Goal: Task Accomplishment & Management: Complete application form

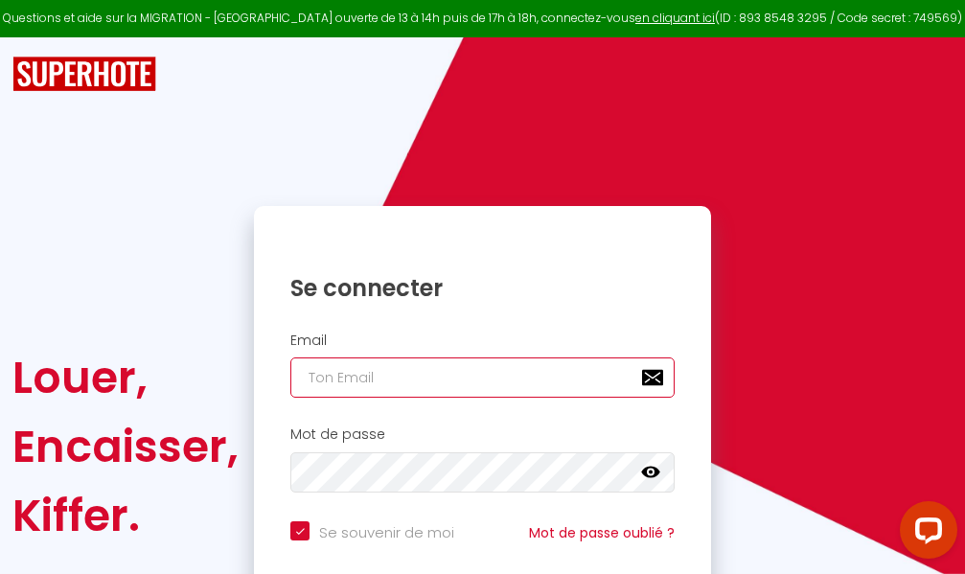
click at [479, 374] on input "email" at bounding box center [482, 378] width 384 height 40
type input "m"
checkbox input "true"
type input "ma"
checkbox input "true"
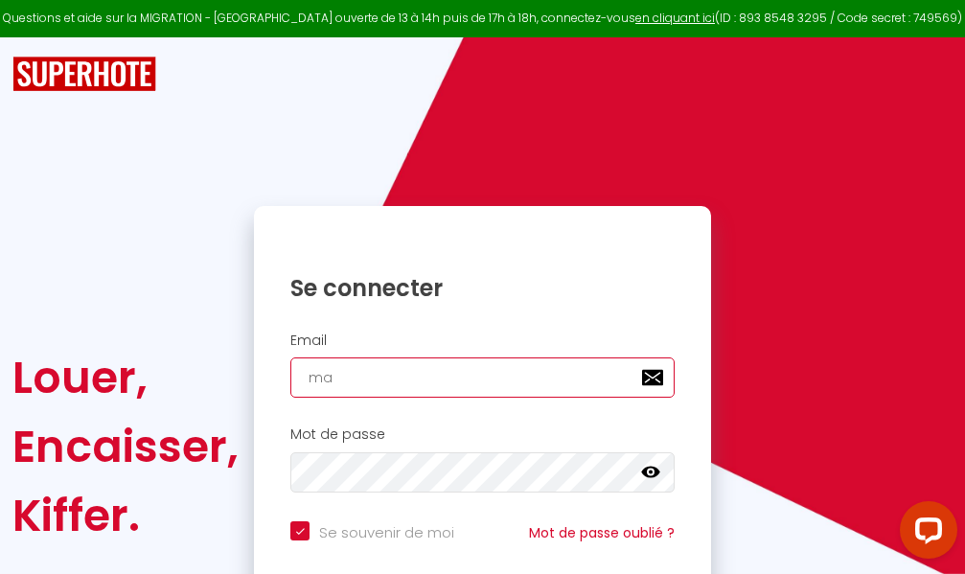
type input "mar"
checkbox input "true"
type input "marc"
checkbox input "true"
type input "marcd"
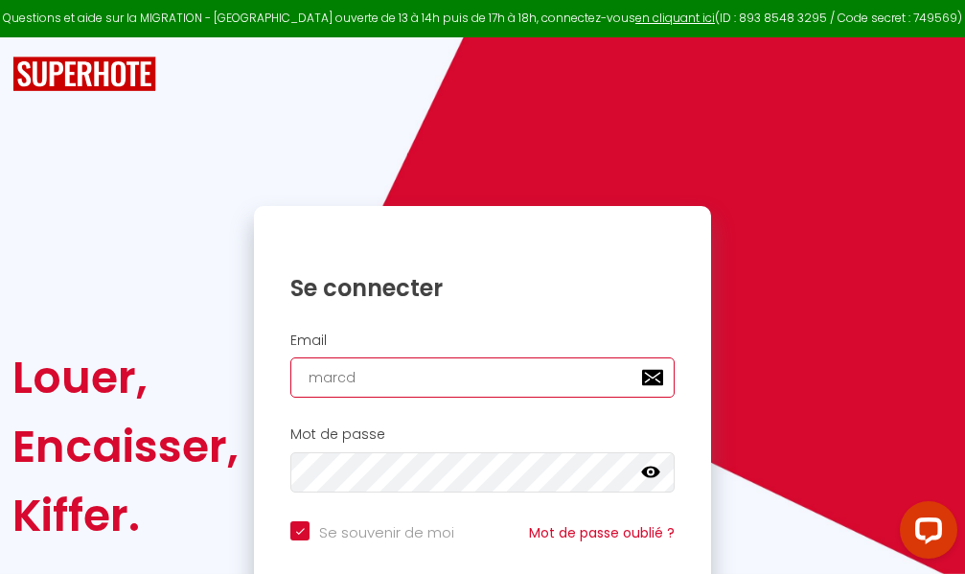
checkbox input "true"
type input "marcdp"
checkbox input "true"
type input "marcdpo"
checkbox input "true"
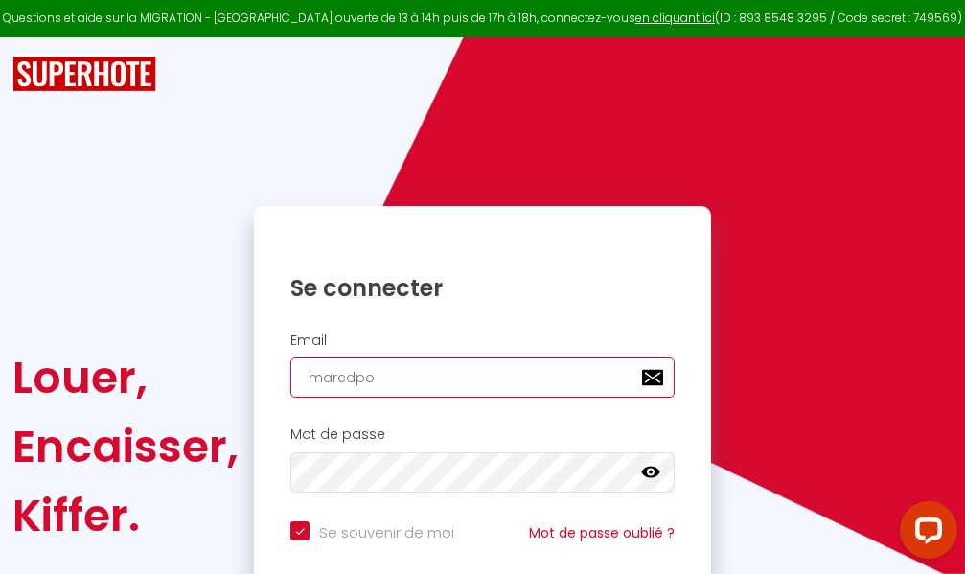
type input "marcdpoz"
checkbox input "true"
type input "marcdpoz."
checkbox input "true"
type input "marcdpoz.l"
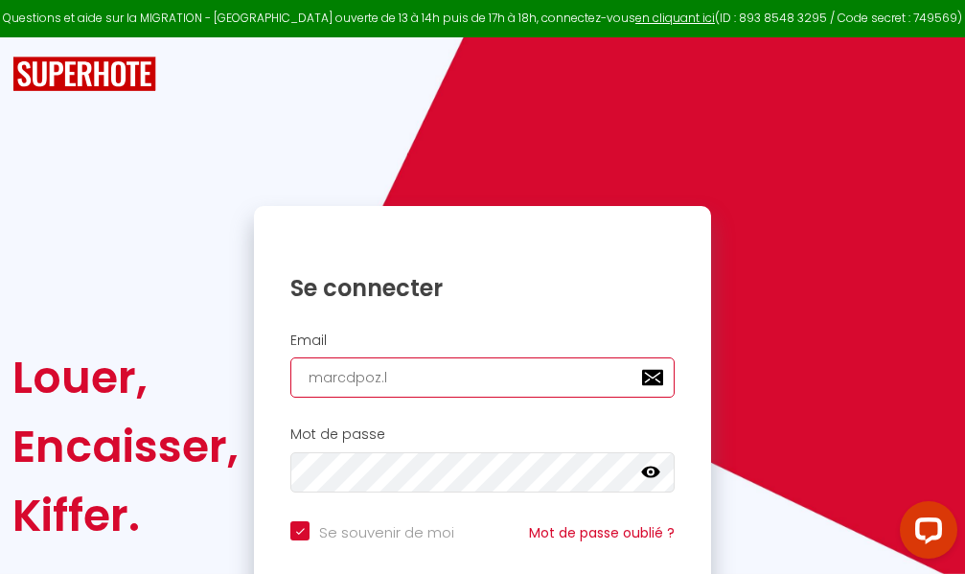
checkbox input "true"
type input "marcdpoz.lo"
checkbox input "true"
type input "marcdpoz.loc"
checkbox input "true"
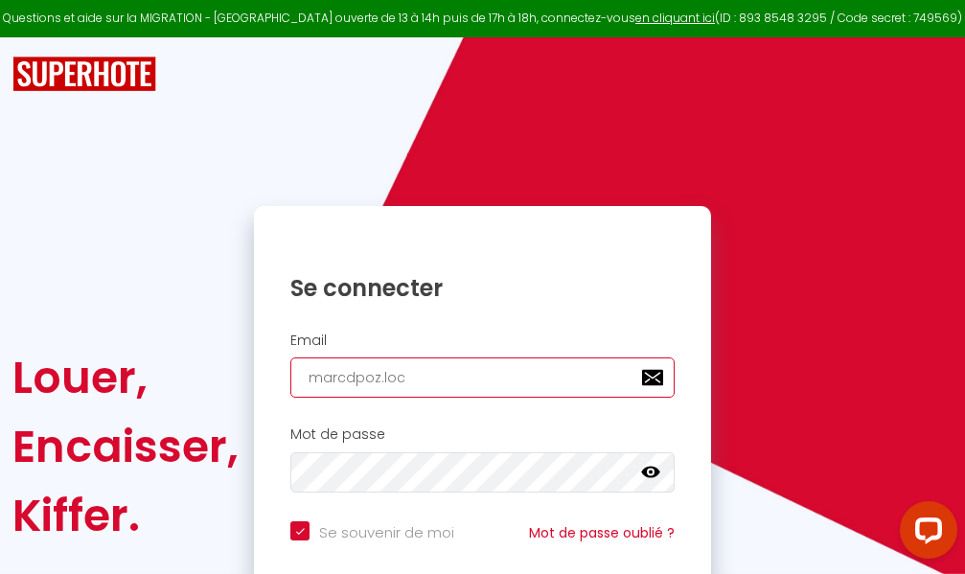
type input "marcdpoz.loca"
checkbox input "true"
type input "marcdpoz.locat"
checkbox input "true"
type input "marcdpoz.locati"
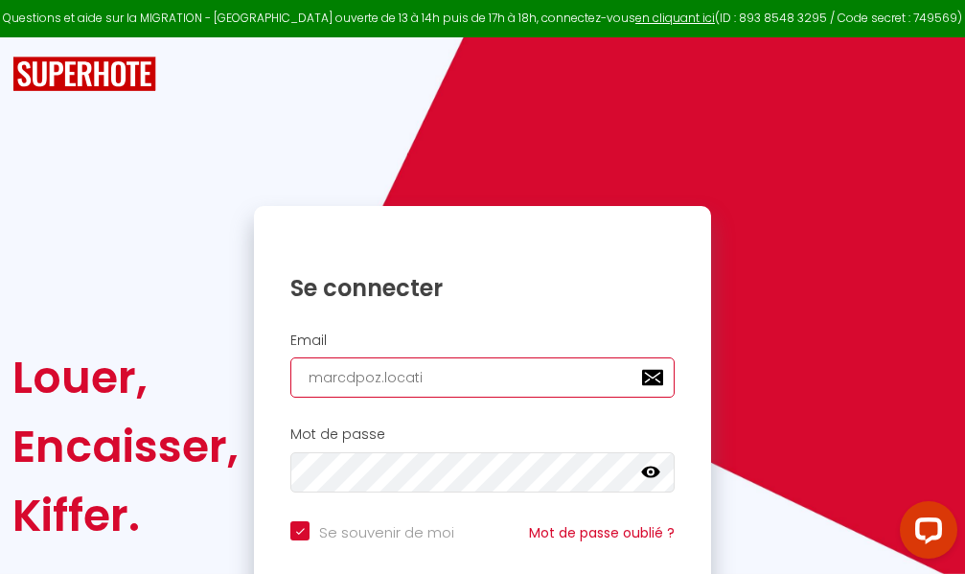
checkbox input "true"
type input "marcdpoz.locatio"
checkbox input "true"
type input "marcdpoz.location"
checkbox input "true"
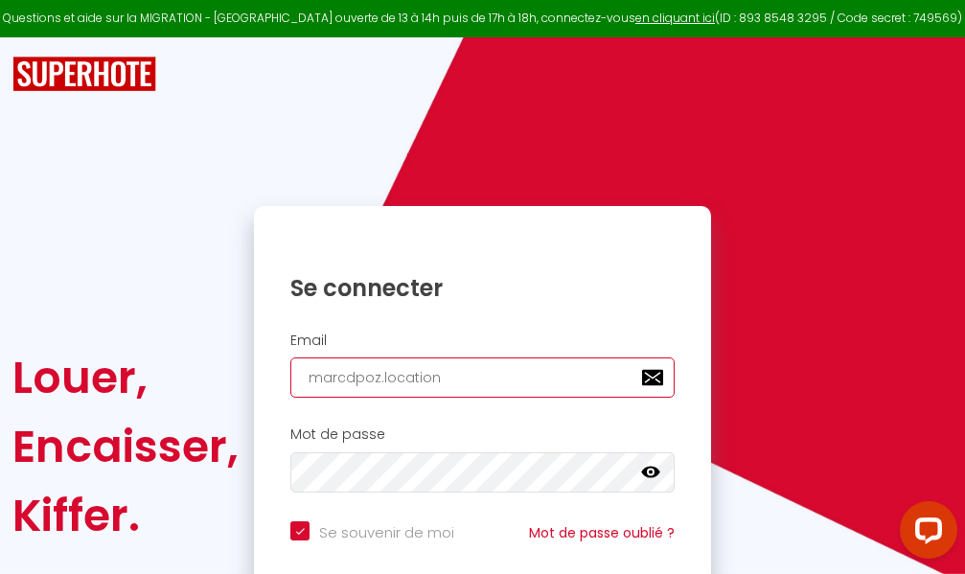
type input "marcdpoz.location@"
checkbox input "true"
type input "marcdpoz.location@g"
checkbox input "true"
type input "marcdpoz.location@gm"
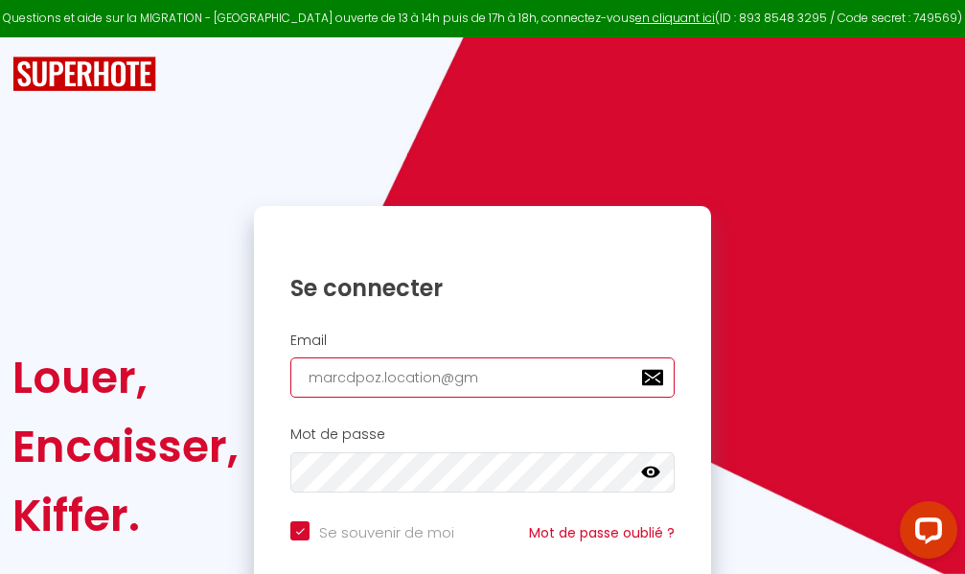
checkbox input "true"
type input "marcdpoz.location@gma"
checkbox input "true"
type input "marcdpoz.location@gmai"
checkbox input "true"
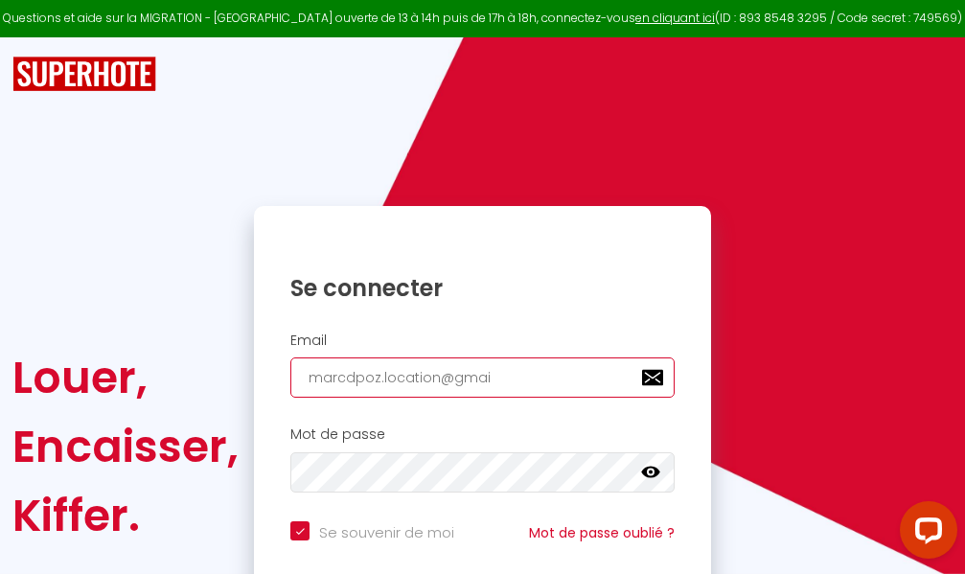
type input "[EMAIL_ADDRESS]"
checkbox input "true"
type input "[EMAIL_ADDRESS]."
checkbox input "true"
type input "marcdpoz.location@gmail.c"
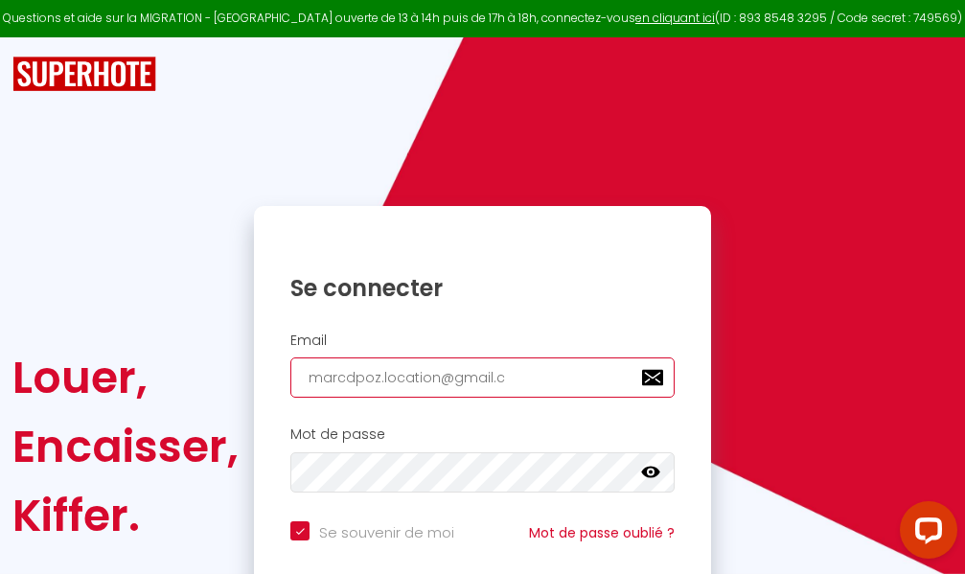
checkbox input "true"
type input "[EMAIL_ADDRESS][DOMAIN_NAME]"
checkbox input "true"
type input "[EMAIL_ADDRESS][DOMAIN_NAME]"
checkbox input "true"
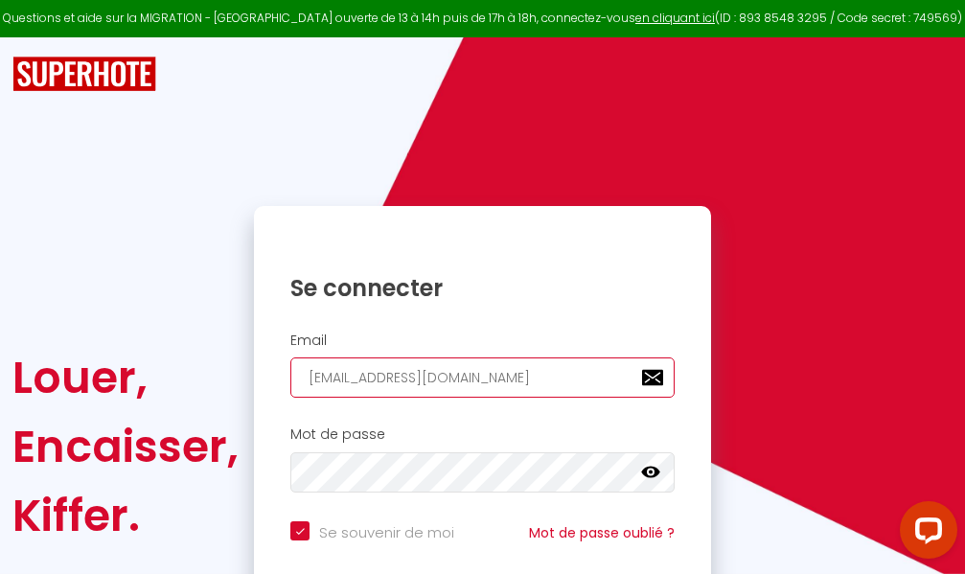
type input "[EMAIL_ADDRESS][DOMAIN_NAME]"
click at [477, 382] on input "email" at bounding box center [482, 378] width 384 height 40
